Goal: Transaction & Acquisition: Purchase product/service

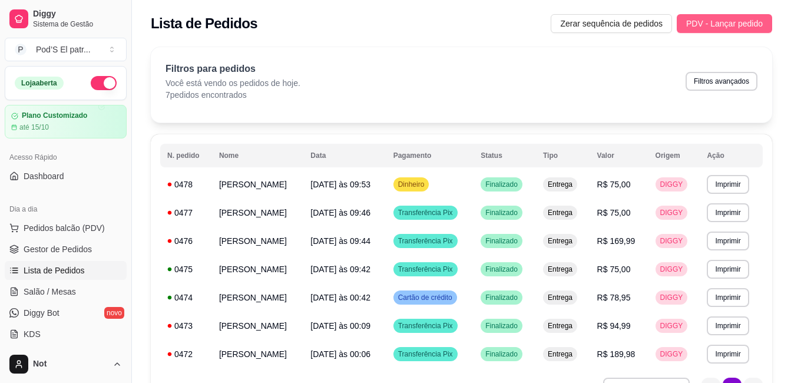
click at [696, 21] on span "PDV - Lançar pedido" at bounding box center [724, 23] width 77 height 13
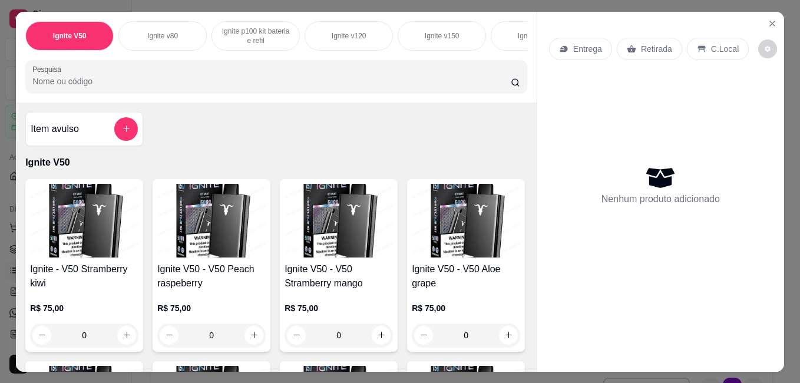
click at [493, 24] on div "Ignite v250" at bounding box center [535, 35] width 88 height 29
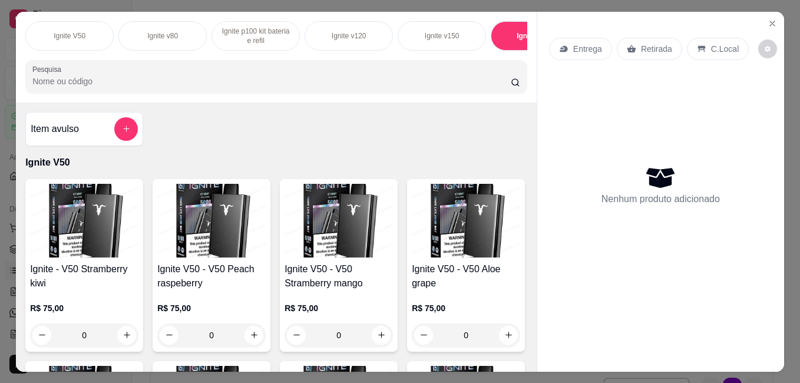
scroll to position [31, 0]
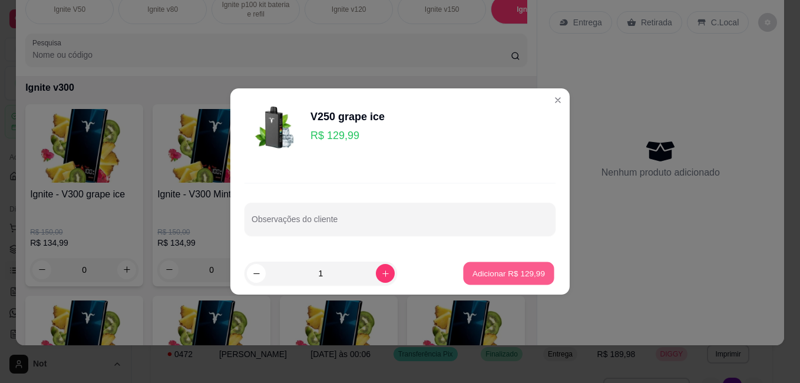
click at [479, 267] on button "Adicionar R$ 129,99" at bounding box center [508, 273] width 91 height 23
type input "1"
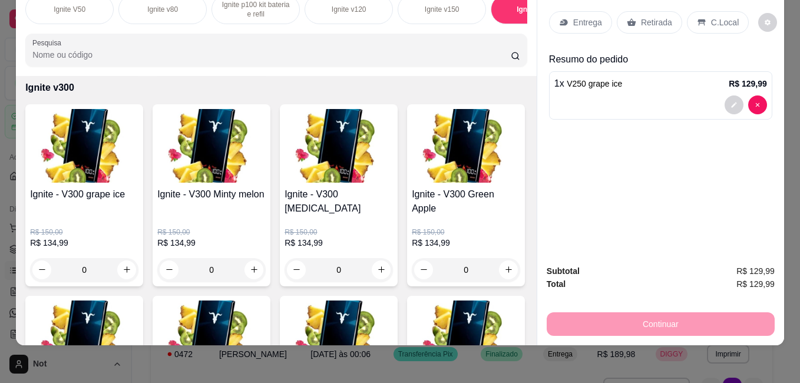
click at [575, 16] on p "Entrega" at bounding box center [587, 22] width 29 height 12
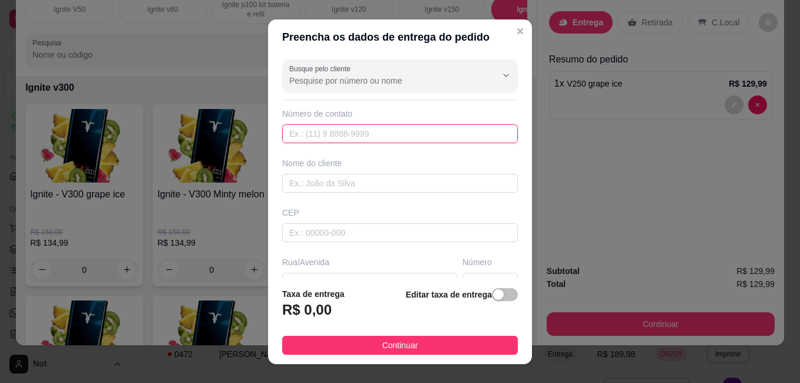
click at [446, 131] on input "text" at bounding box center [400, 133] width 236 height 19
type input "[PHONE_NUMBER]"
click at [410, 177] on input "text" at bounding box center [400, 183] width 236 height 19
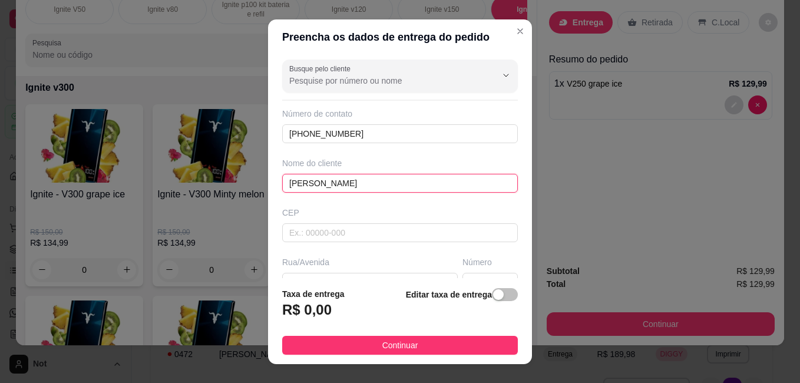
type input "[PERSON_NAME]"
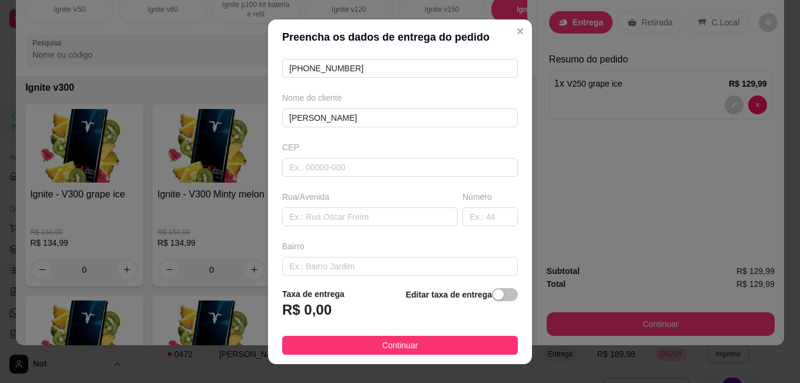
scroll to position [71, 0]
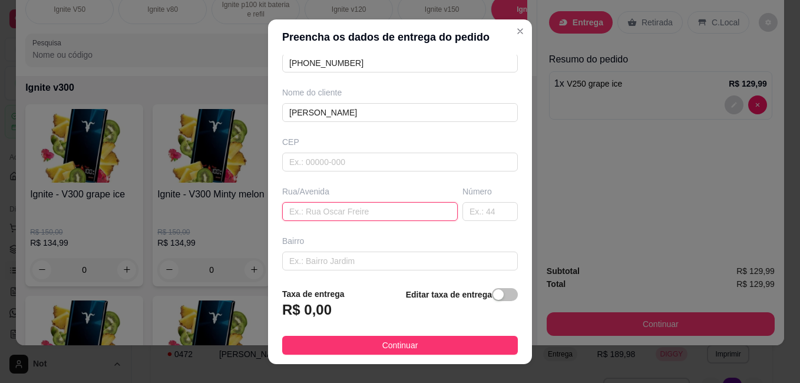
click at [377, 210] on input "text" at bounding box center [369, 211] width 175 height 19
type input "e"
type input "rua poeta [PERSON_NAME]"
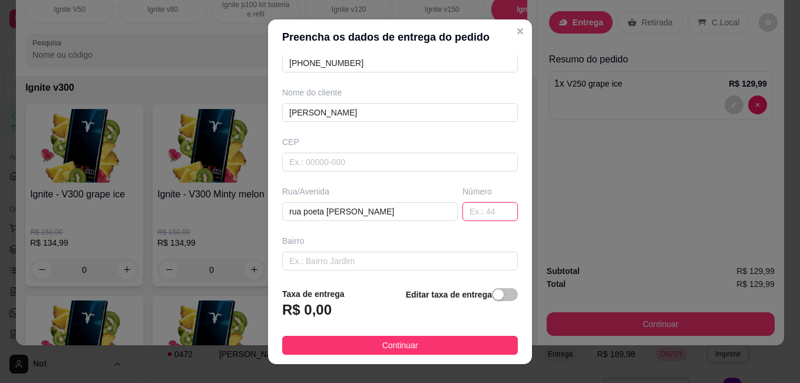
click at [462, 211] on input "text" at bounding box center [489, 211] width 55 height 19
type input "114"
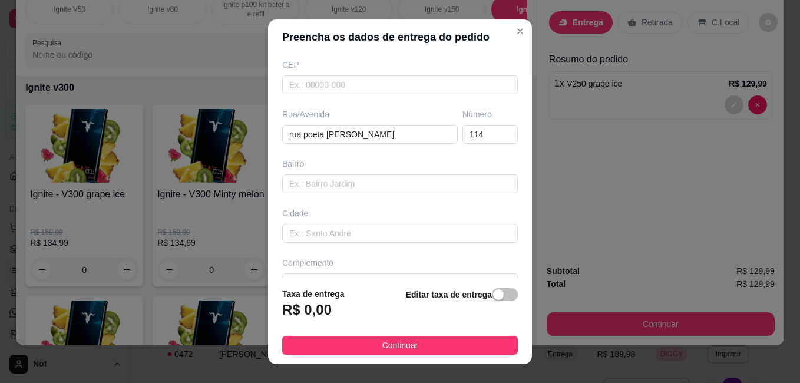
scroll to position [165, 0]
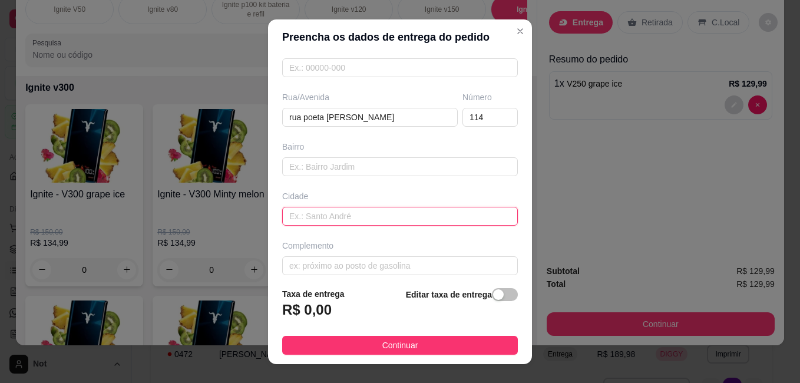
click at [357, 221] on input "text" at bounding box center [400, 216] width 236 height 19
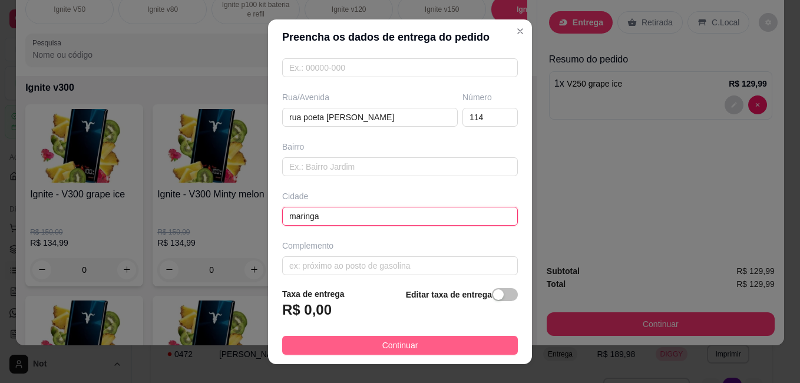
type input "maringa"
click at [393, 340] on span "Continuar" at bounding box center [400, 345] width 36 height 13
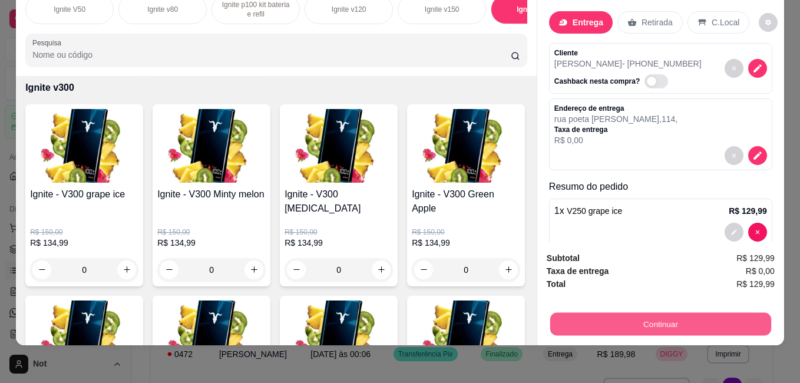
click at [624, 312] on button "Continuar" at bounding box center [660, 323] width 221 height 23
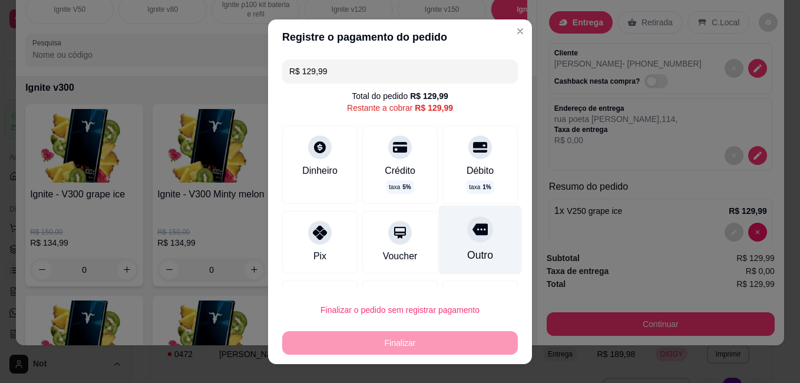
click at [467, 256] on div "Outro" at bounding box center [480, 254] width 26 height 15
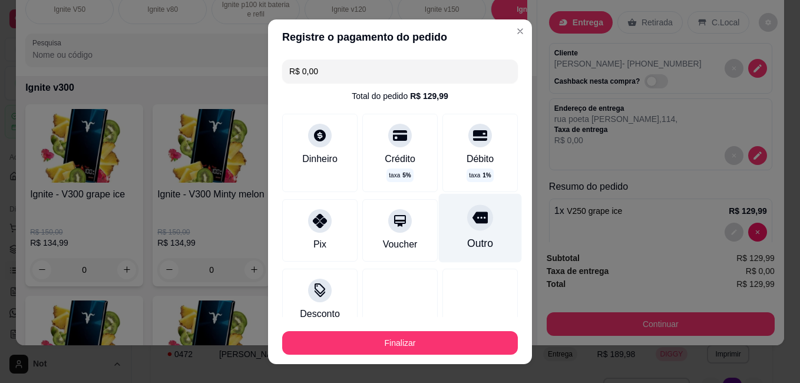
click at [452, 228] on div "Outro" at bounding box center [480, 227] width 83 height 69
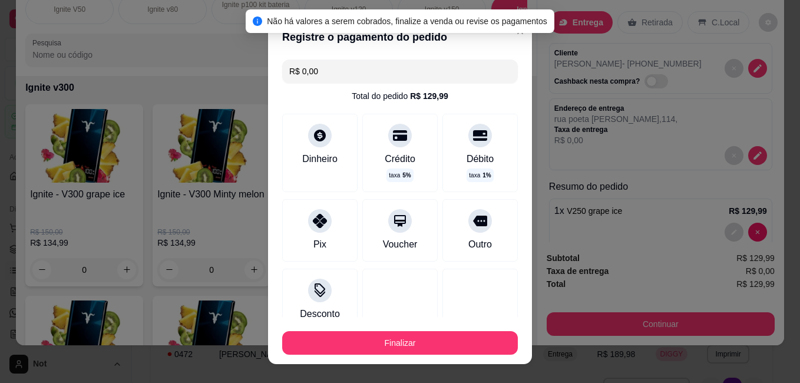
click at [327, 64] on input "R$ 0,00" at bounding box center [399, 71] width 221 height 24
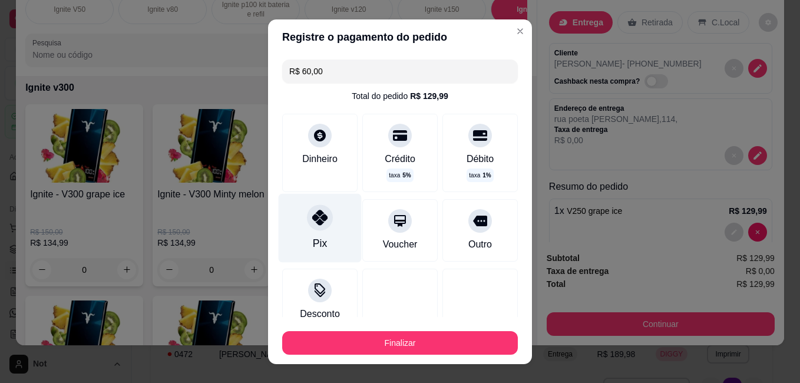
click at [317, 225] on icon at bounding box center [319, 217] width 15 height 15
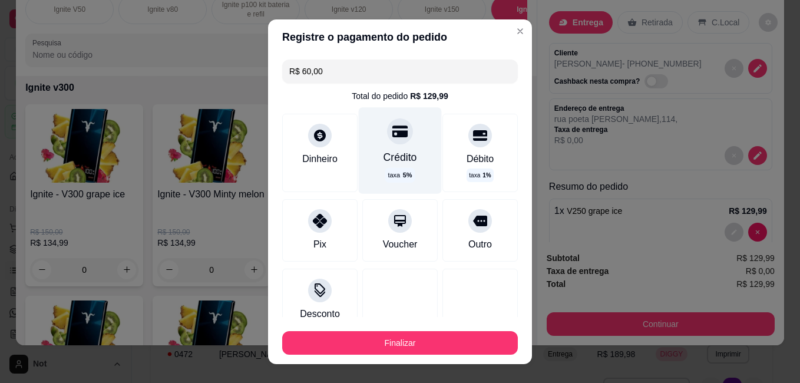
click at [369, 140] on div "Crédito taxa 5 %" at bounding box center [400, 150] width 83 height 86
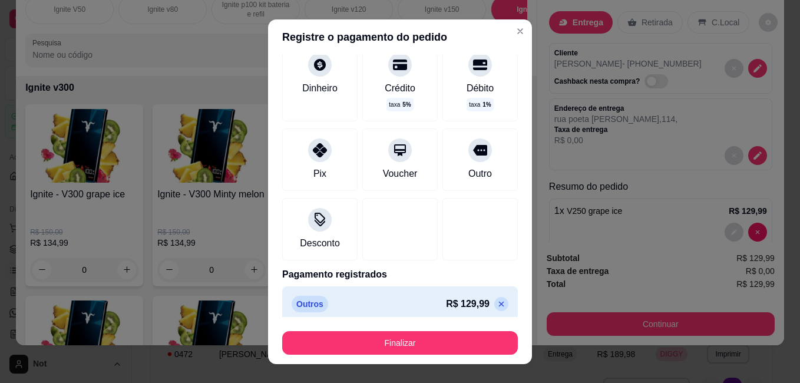
scroll to position [80, 0]
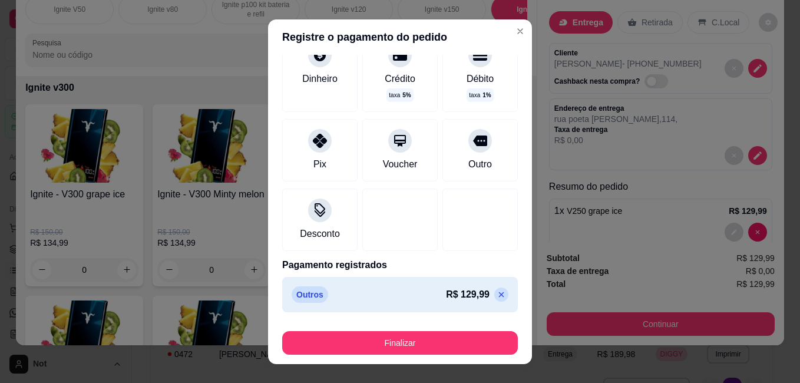
click at [313, 290] on p "Outros" at bounding box center [310, 294] width 37 height 16
click at [341, 294] on div "Outros R$ 129,99" at bounding box center [400, 294] width 217 height 16
click at [456, 294] on p "R$ 129,99" at bounding box center [468, 294] width 44 height 14
click at [496, 290] on icon at bounding box center [500, 294] width 9 height 9
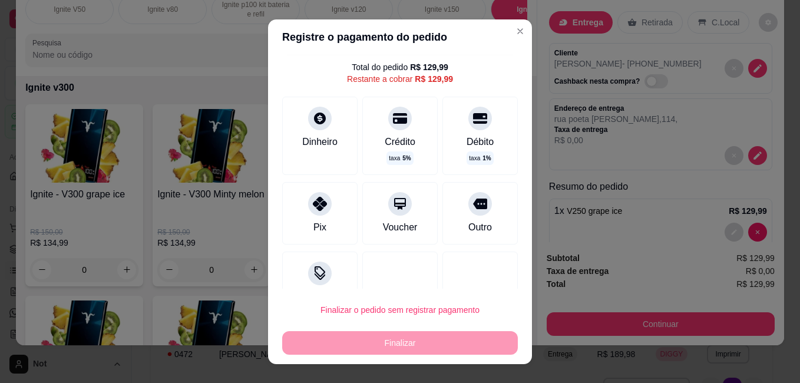
scroll to position [0, 0]
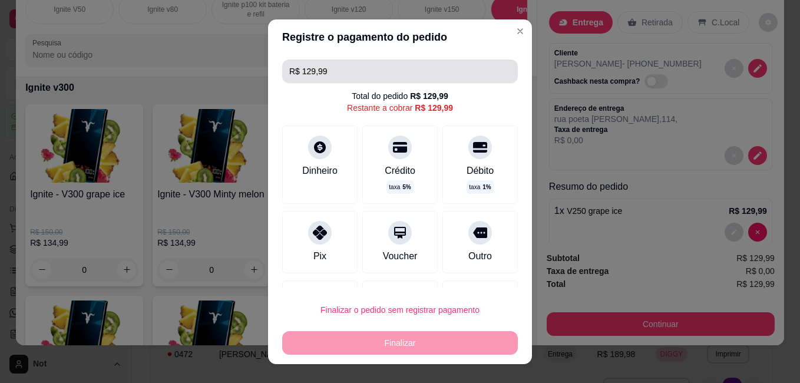
click at [405, 68] on input "R$ 129,99" at bounding box center [399, 71] width 221 height 24
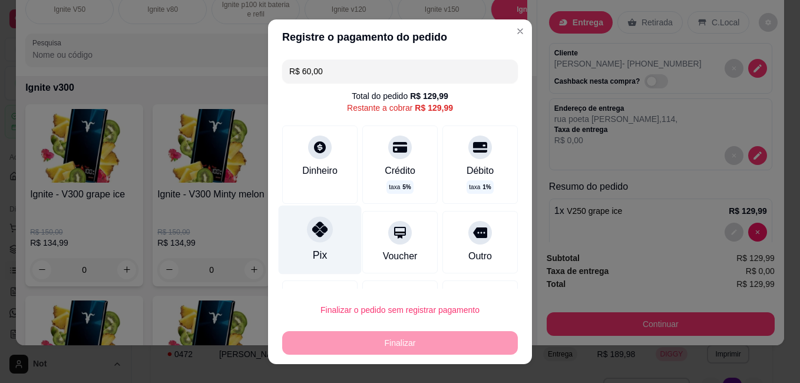
click at [318, 238] on div at bounding box center [320, 229] width 26 height 26
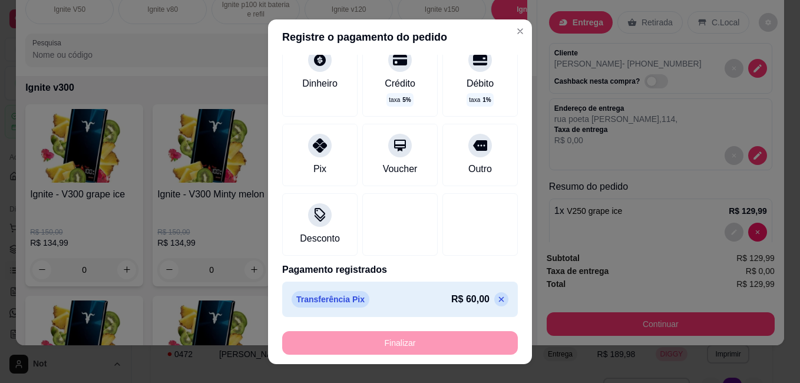
scroll to position [92, 0]
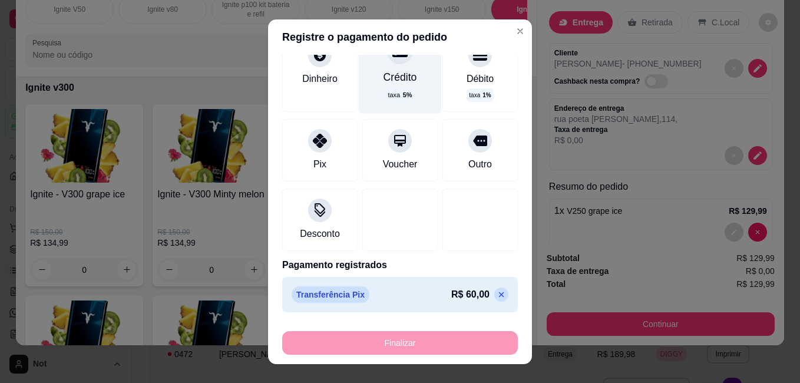
click at [388, 64] on div at bounding box center [400, 51] width 26 height 26
type input "R$ 0,00"
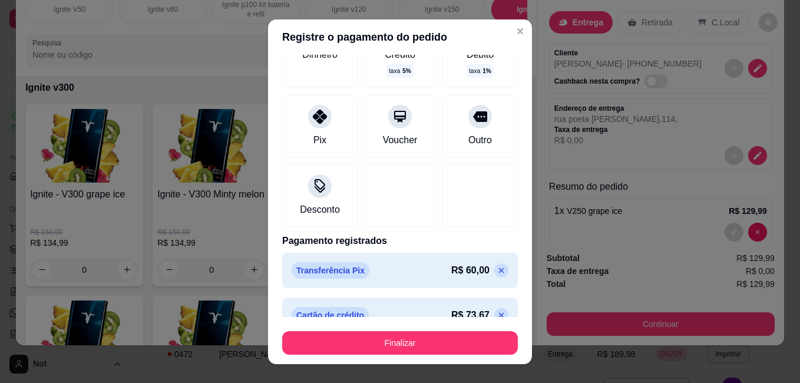
scroll to position [125, 0]
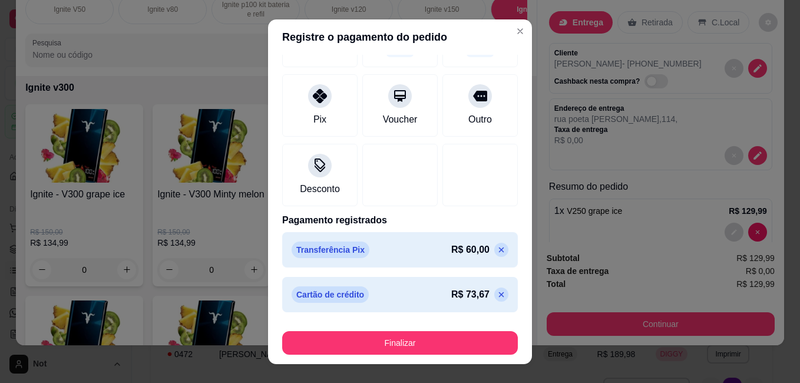
click at [451, 292] on p "R$ 73,67" at bounding box center [470, 294] width 38 height 14
click at [459, 294] on p "R$ 73,67" at bounding box center [470, 294] width 38 height 14
drag, startPoint x: 459, startPoint y: 294, endPoint x: 512, endPoint y: 337, distance: 68.6
click at [512, 337] on footer "Finalizar" at bounding box center [400, 340] width 264 height 47
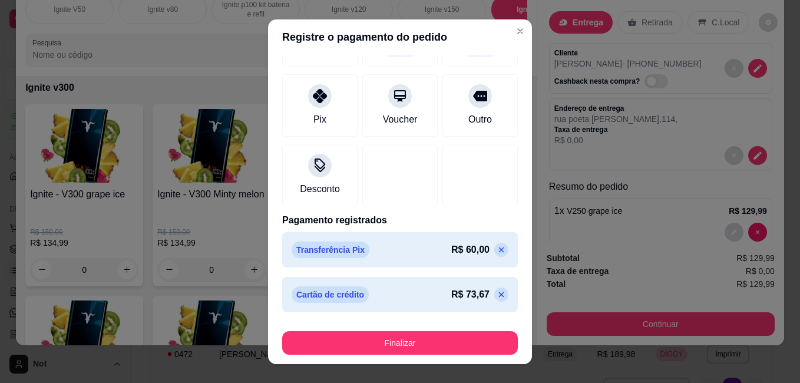
click at [512, 337] on footer "Finalizar" at bounding box center [400, 340] width 264 height 47
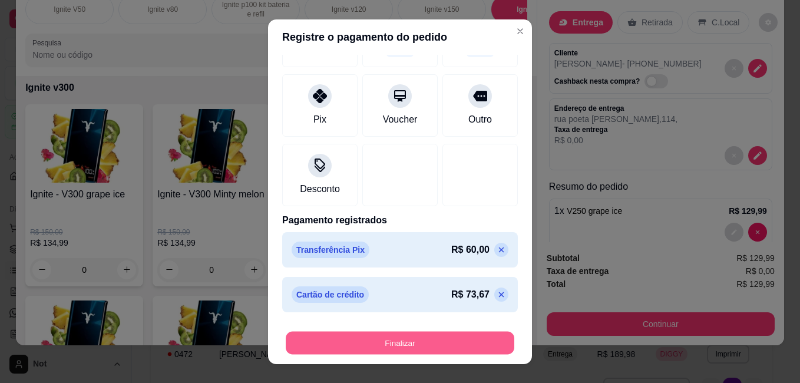
click at [468, 336] on button "Finalizar" at bounding box center [400, 342] width 228 height 23
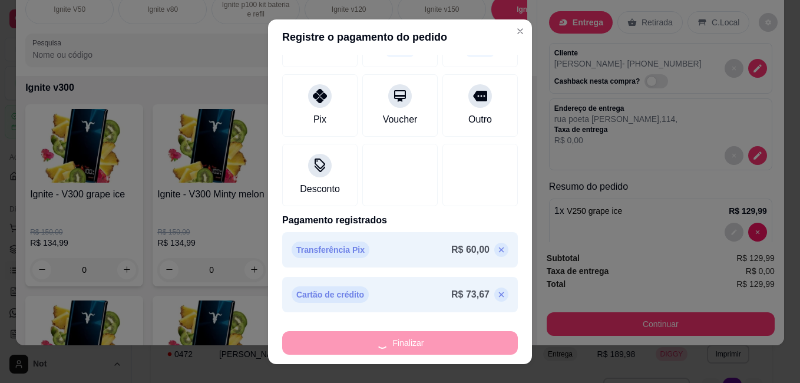
type input "0"
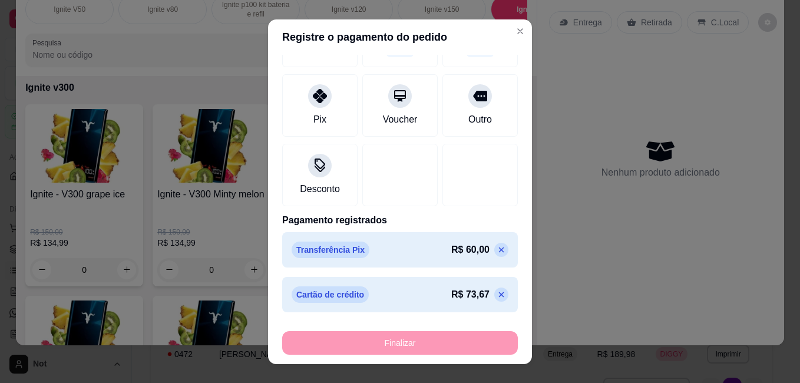
type input "-R$ 129,99"
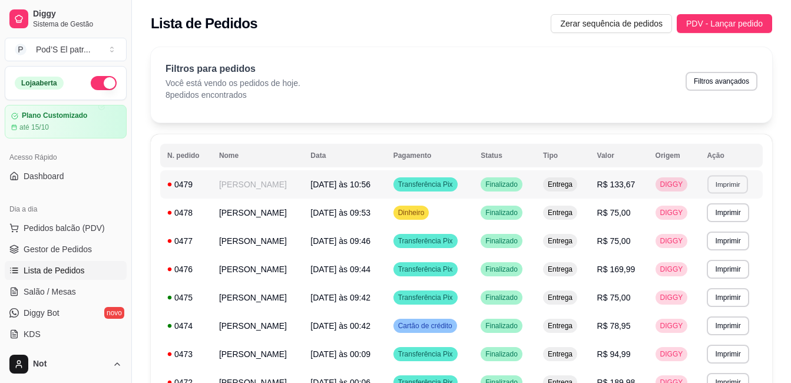
click at [727, 182] on button "Imprimir" at bounding box center [728, 184] width 41 height 18
click at [698, 226] on button "Impressora" at bounding box center [705, 225] width 85 height 19
click at [645, 186] on td "R$ 133,67" at bounding box center [619, 184] width 58 height 28
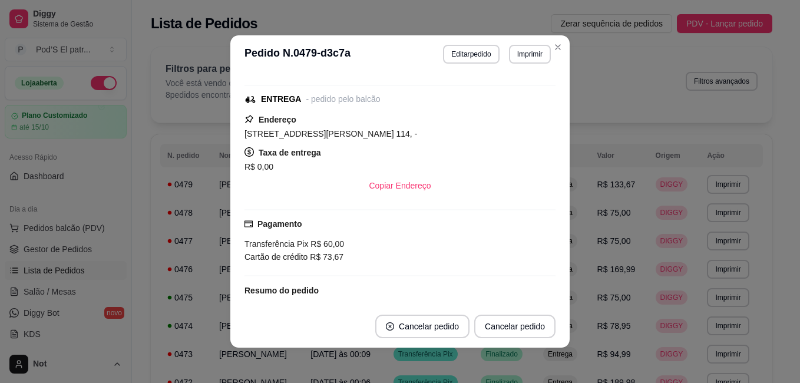
scroll to position [67, 0]
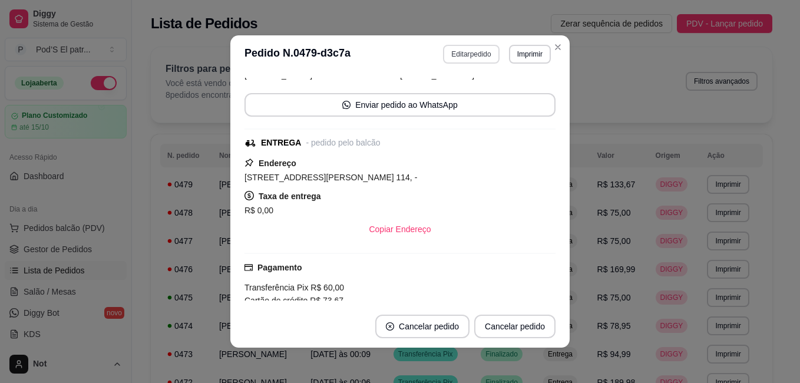
click at [457, 58] on button "Editar pedido" at bounding box center [471, 54] width 56 height 19
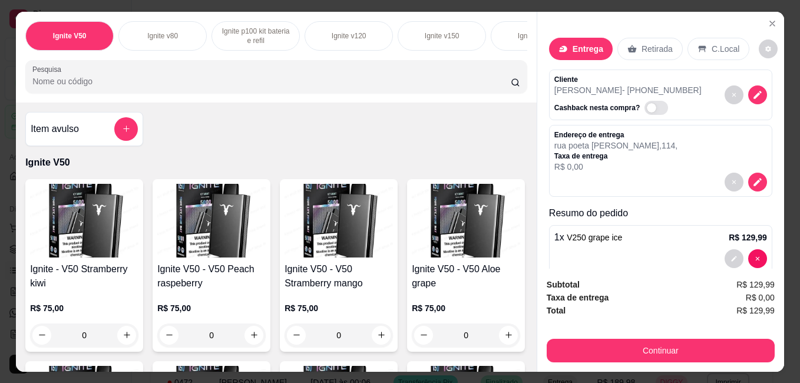
click at [695, 38] on div "C.Local" at bounding box center [718, 49] width 62 height 22
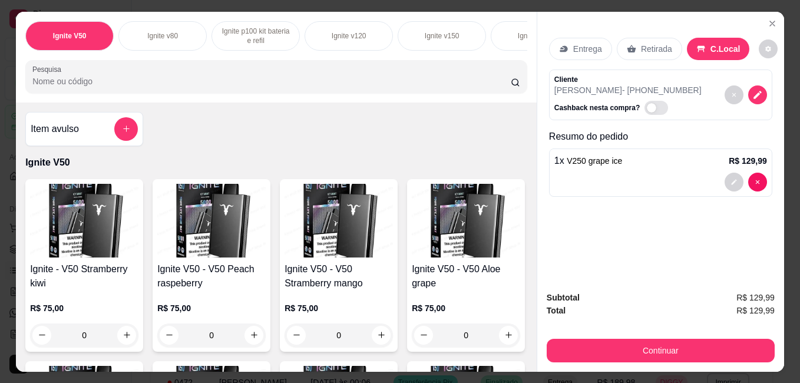
click at [581, 52] on div "Entrega" at bounding box center [580, 49] width 63 height 22
